Goal: Find specific page/section: Find specific page/section

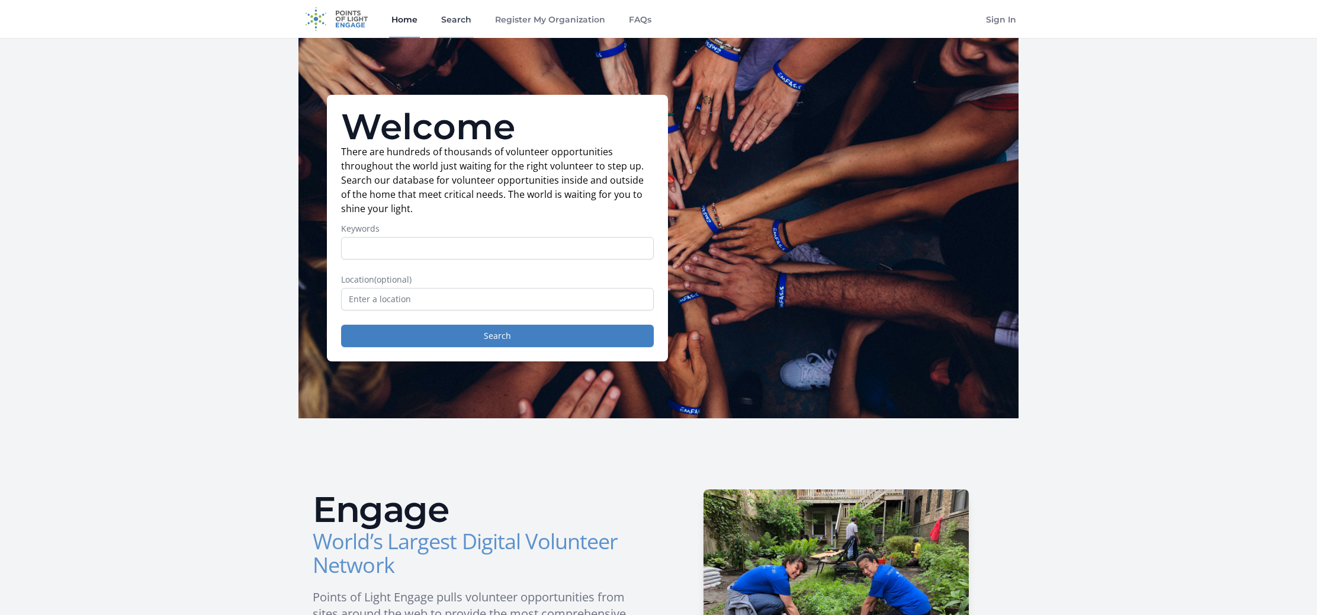
click at [450, 20] on link "Search" at bounding box center [456, 19] width 35 height 38
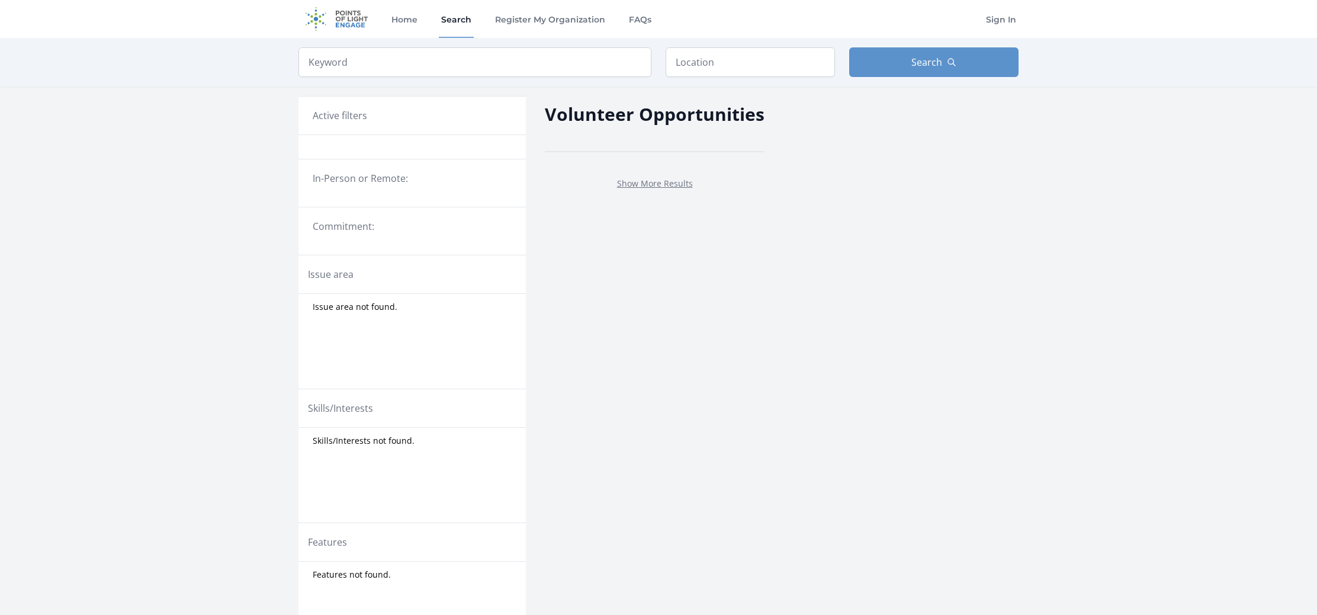
scroll to position [0, 1]
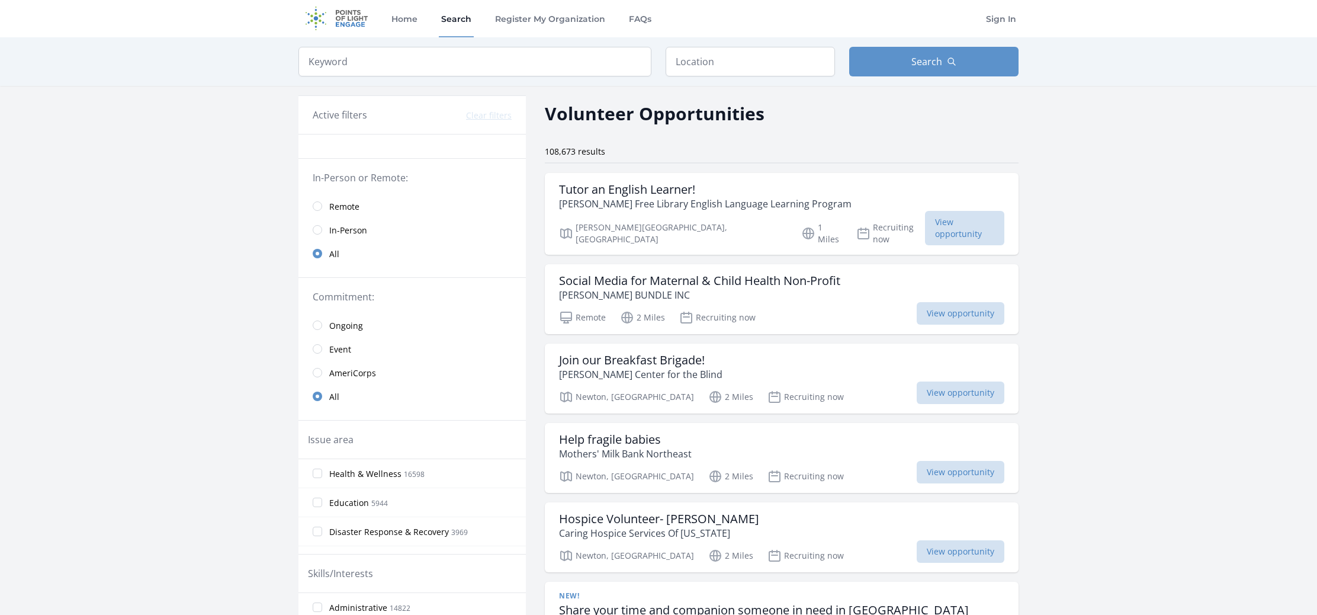
scroll to position [1, 0]
click at [315, 230] on input "radio" at bounding box center [317, 229] width 9 height 9
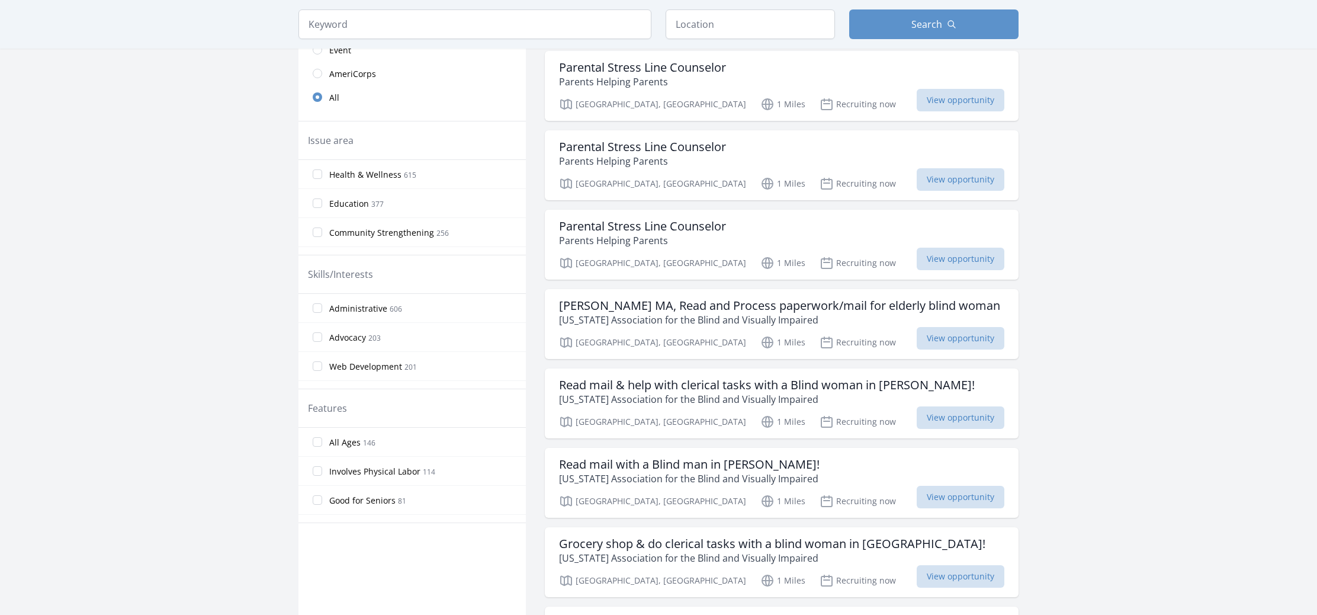
scroll to position [362, 0]
